Goal: Transaction & Acquisition: Purchase product/service

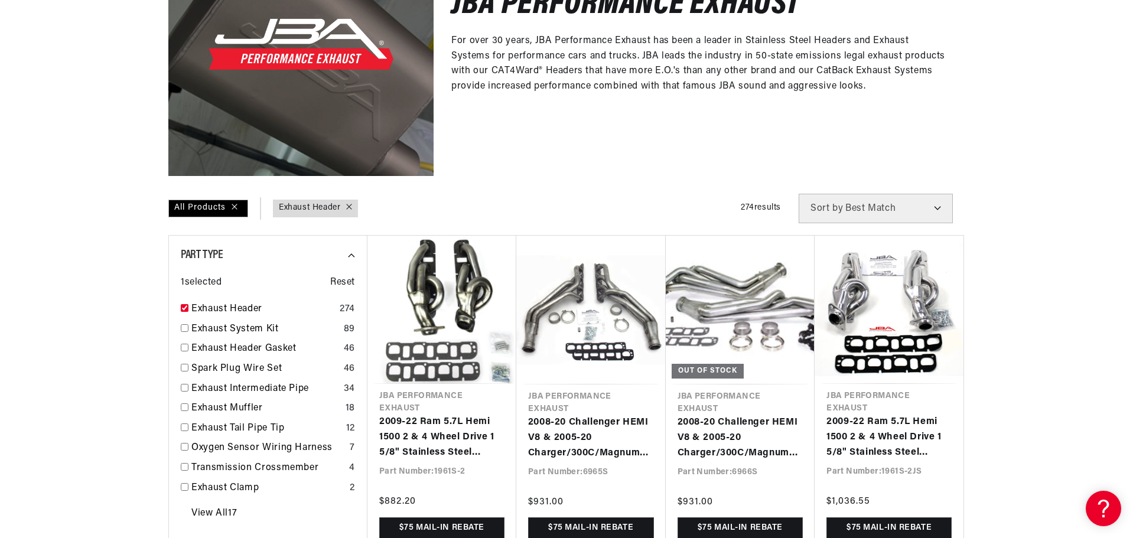
scroll to position [0, 738]
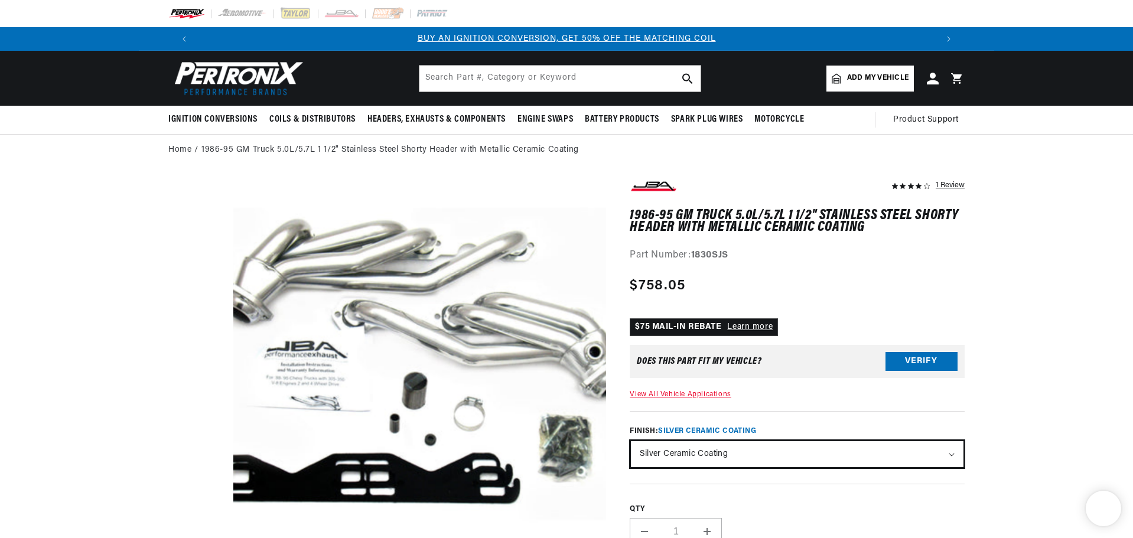
click at [700, 459] on select "Natural Stainless - out of stock Silver Ceramic Coating Titanium Ceramic Coating" at bounding box center [797, 454] width 332 height 26
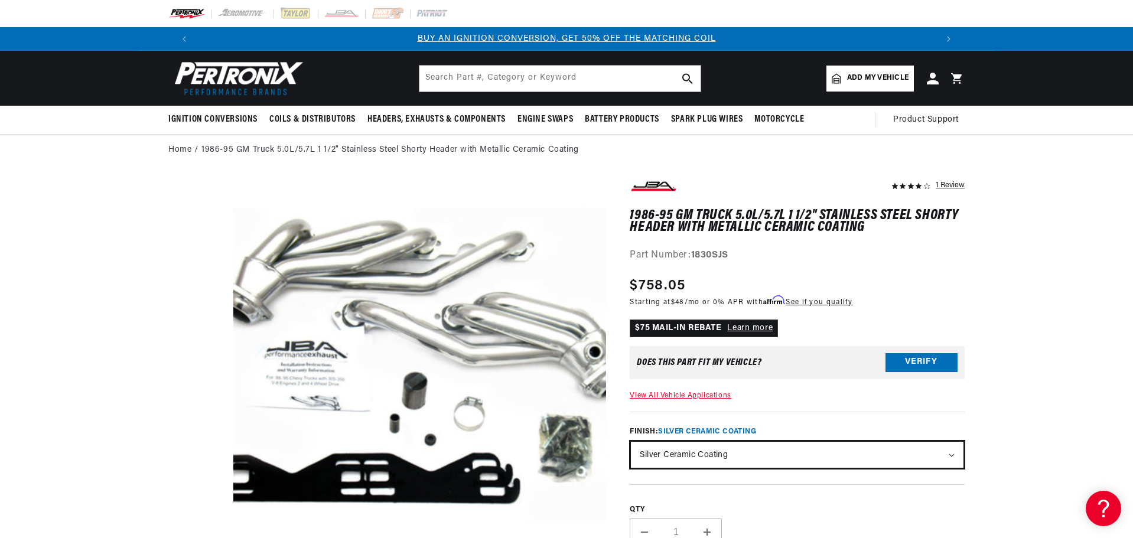
click at [631, 442] on select "Natural Stainless - out of stock Silver Ceramic Coating Titanium Ceramic Coating" at bounding box center [797, 455] width 332 height 26
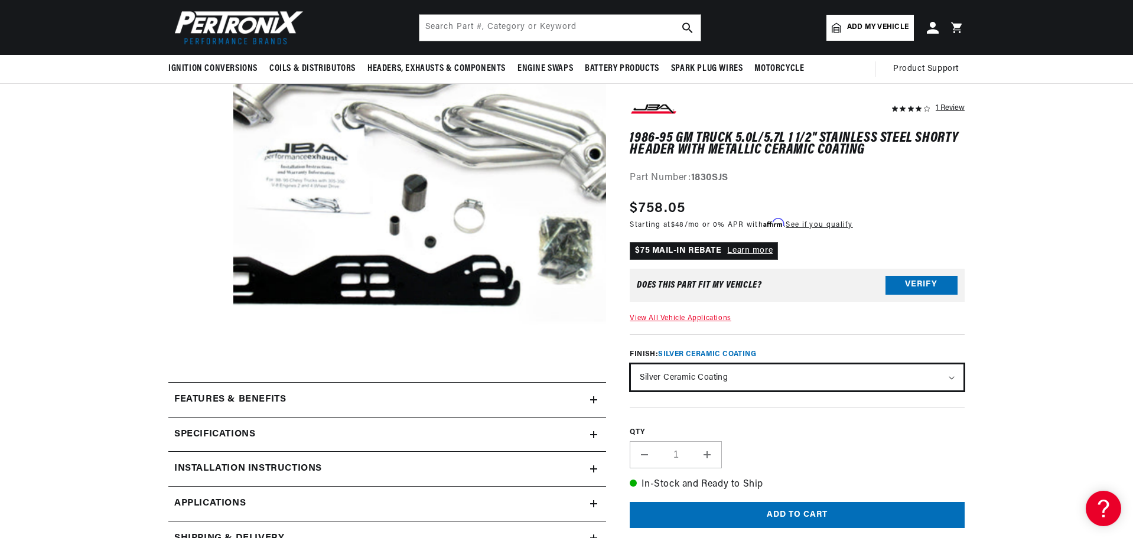
scroll to position [59, 0]
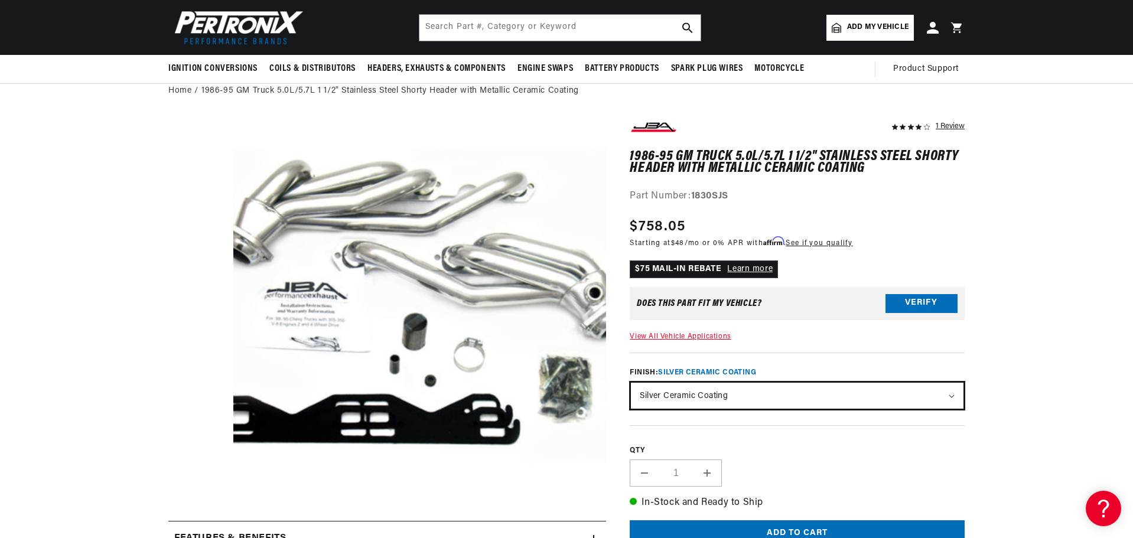
click at [689, 399] on select "Natural Stainless - out of stock Silver Ceramic Coating Titanium Ceramic Coating" at bounding box center [797, 396] width 332 height 26
select select "/products/jba-performance-exhaust-1830sjt-1-1-2-header-shorty-stainless-steel-8…"
click at [631, 383] on select "Natural Stainless - out of stock Silver Ceramic Coating Titanium Ceramic Coating" at bounding box center [797, 396] width 332 height 26
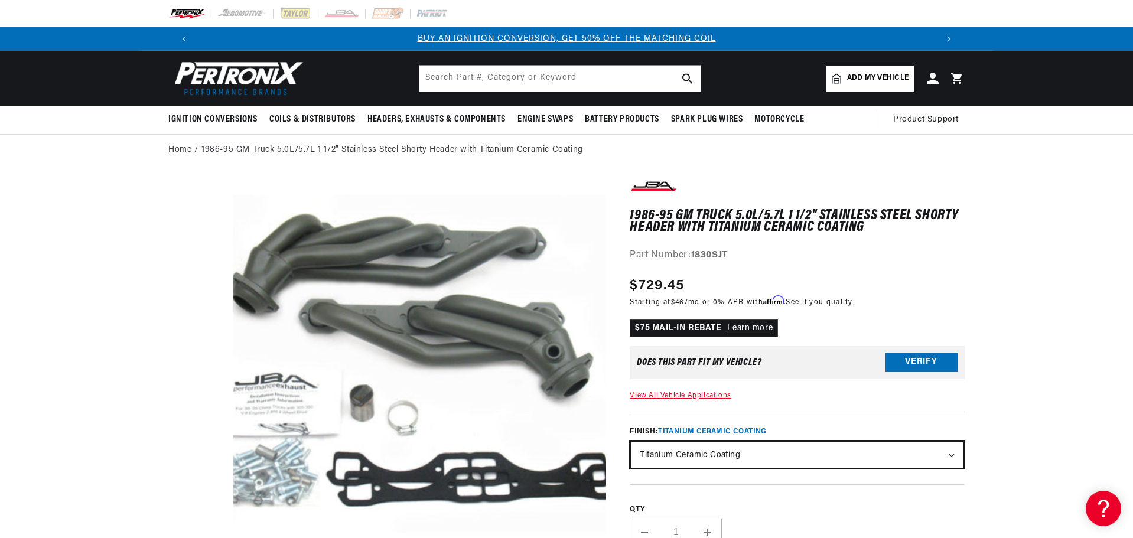
click at [675, 457] on select "Natural Stainless - out of stock Silver Ceramic Coating Titanium Ceramic Coating" at bounding box center [797, 455] width 332 height 26
select select "/products/jba-performance-exhaust-1830sjs-1-1-2-header-shorty-stainless-steel-8…"
click at [631, 442] on select "Natural Stainless - out of stock Silver Ceramic Coating Titanium Ceramic Coating" at bounding box center [797, 455] width 332 height 26
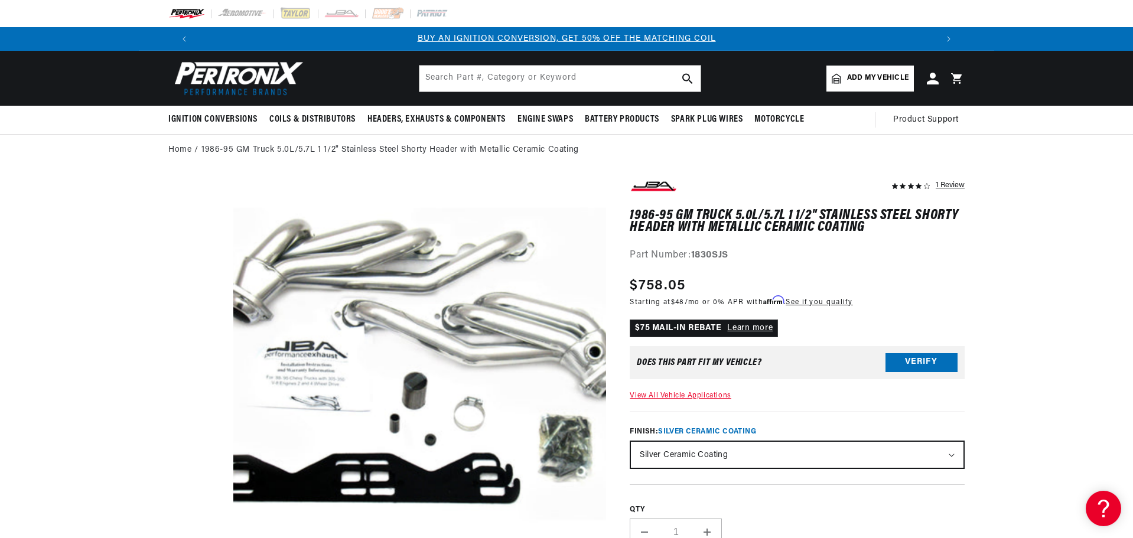
drag, startPoint x: 387, startPoint y: 257, endPoint x: 1046, endPoint y: 247, distance: 659.1
click at [723, 453] on select "Natural Stainless - out of stock Silver Ceramic Coating Titanium Ceramic Coating" at bounding box center [797, 455] width 332 height 26
select select "/products/jba-performance-exhaust-1830sjt-1-1-2-header-shorty-stainless-steel-8…"
click at [631, 442] on select "Natural Stainless - out of stock Silver Ceramic Coating Titanium Ceramic Coating" at bounding box center [797, 455] width 332 height 26
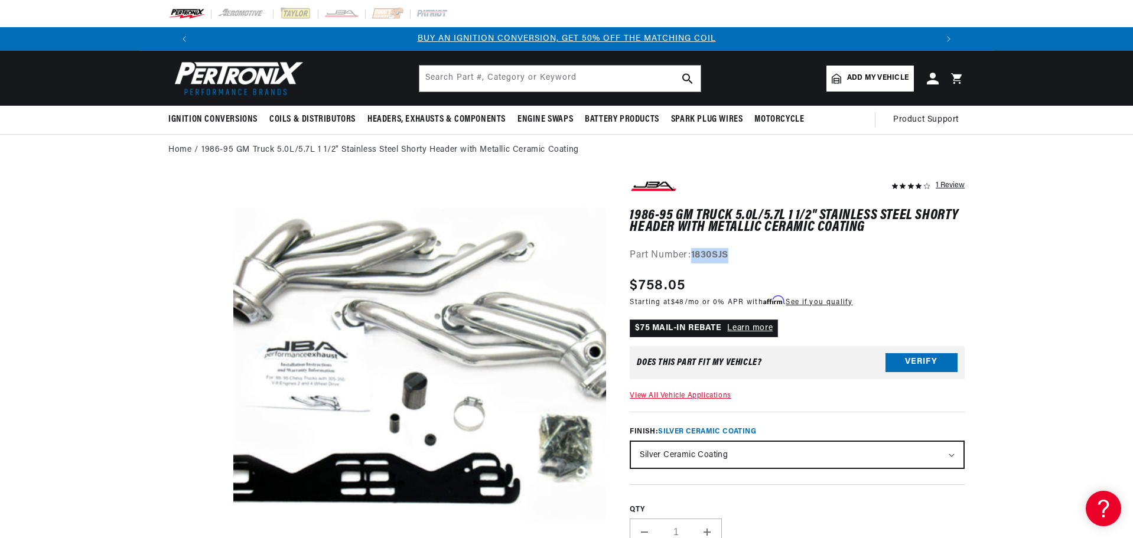
drag, startPoint x: 694, startPoint y: 255, endPoint x: 735, endPoint y: 250, distance: 41.5
click at [735, 250] on div "Part Number: 1830SJS" at bounding box center [797, 255] width 335 height 15
copy strong "1830SJS"
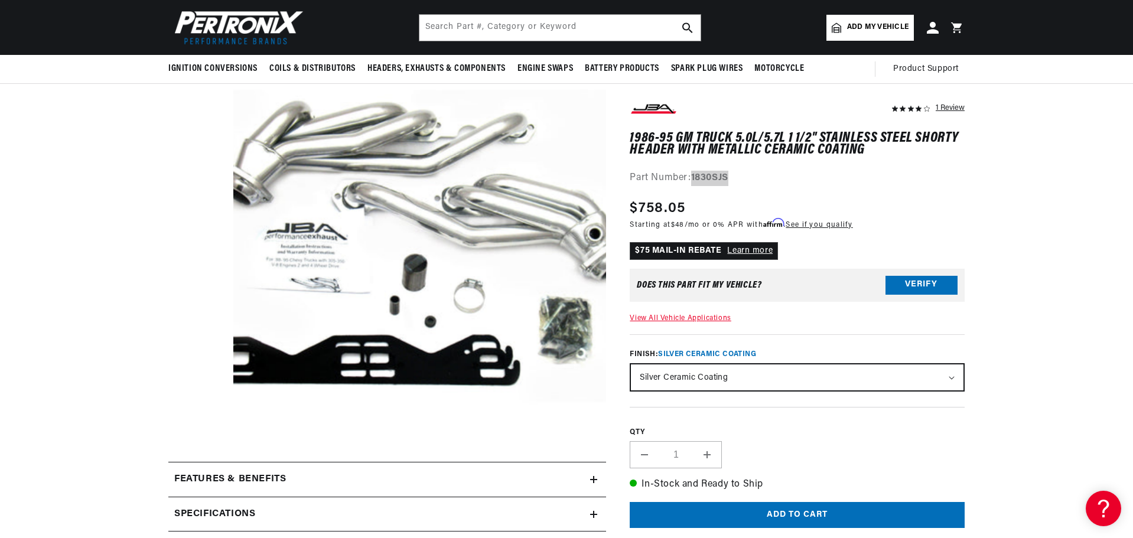
scroll to position [0, 738]
